Goal: Task Accomplishment & Management: Manage account settings

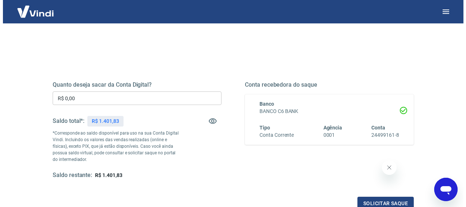
scroll to position [69, 0]
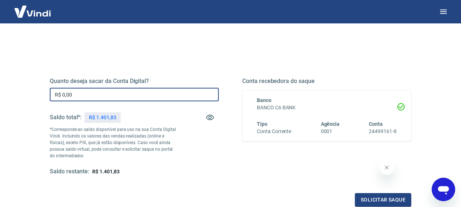
click at [71, 94] on input "R$ 0,00" at bounding box center [134, 95] width 169 height 14
type input "R$ 1.401,00"
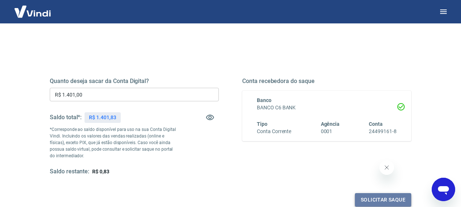
click at [368, 196] on button "Solicitar saque" at bounding box center [383, 200] width 56 height 14
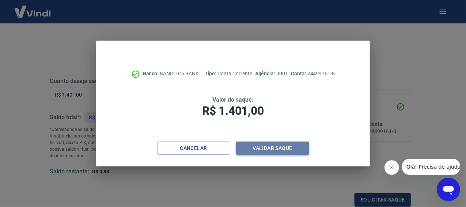
click at [274, 142] on button "Validar saque" at bounding box center [272, 148] width 73 height 14
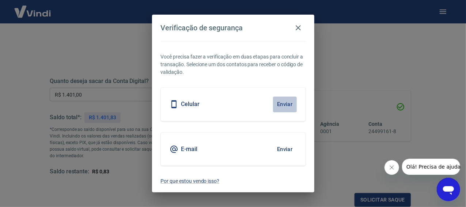
click at [285, 101] on button "Enviar" at bounding box center [285, 103] width 24 height 15
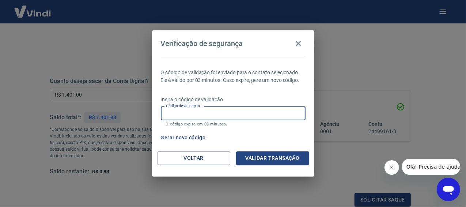
click at [200, 113] on input "Código de validação" at bounding box center [233, 113] width 145 height 14
type input "507119"
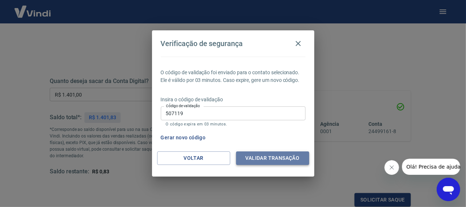
click at [260, 155] on button "Validar transação" at bounding box center [272, 158] width 73 height 14
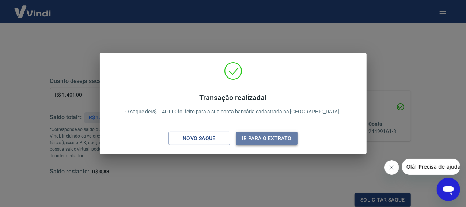
click at [266, 134] on button "Ir para o extrato" at bounding box center [267, 139] width 62 height 14
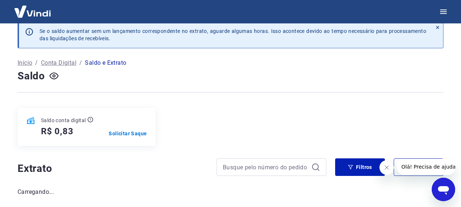
scroll to position [58, 0]
